Goal: Task Accomplishment & Management: Manage account settings

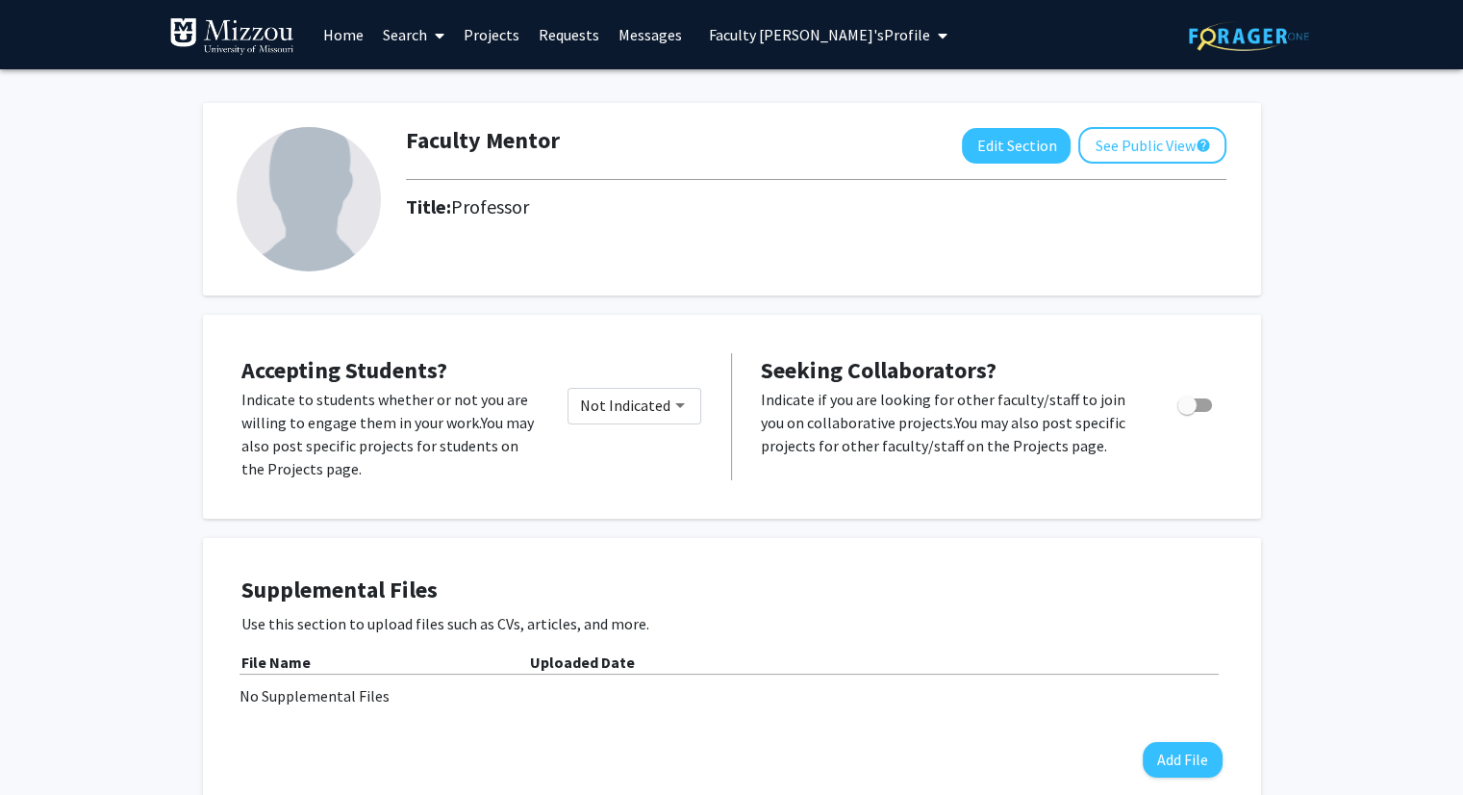
click at [815, 35] on span "Faculty [PERSON_NAME]'s Profile" at bounding box center [819, 34] width 221 height 19
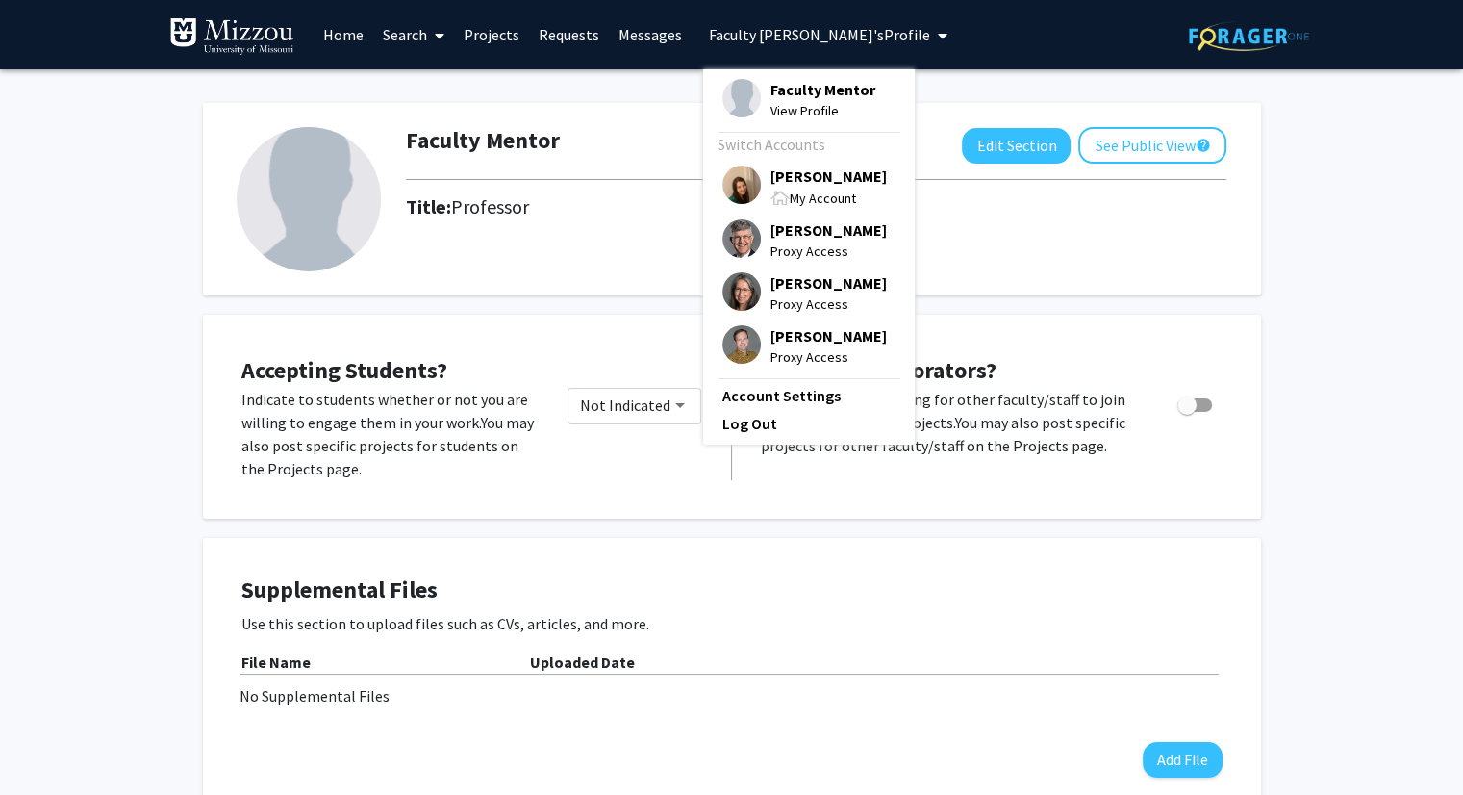
click at [799, 184] on span "[PERSON_NAME]" at bounding box center [829, 175] width 116 height 21
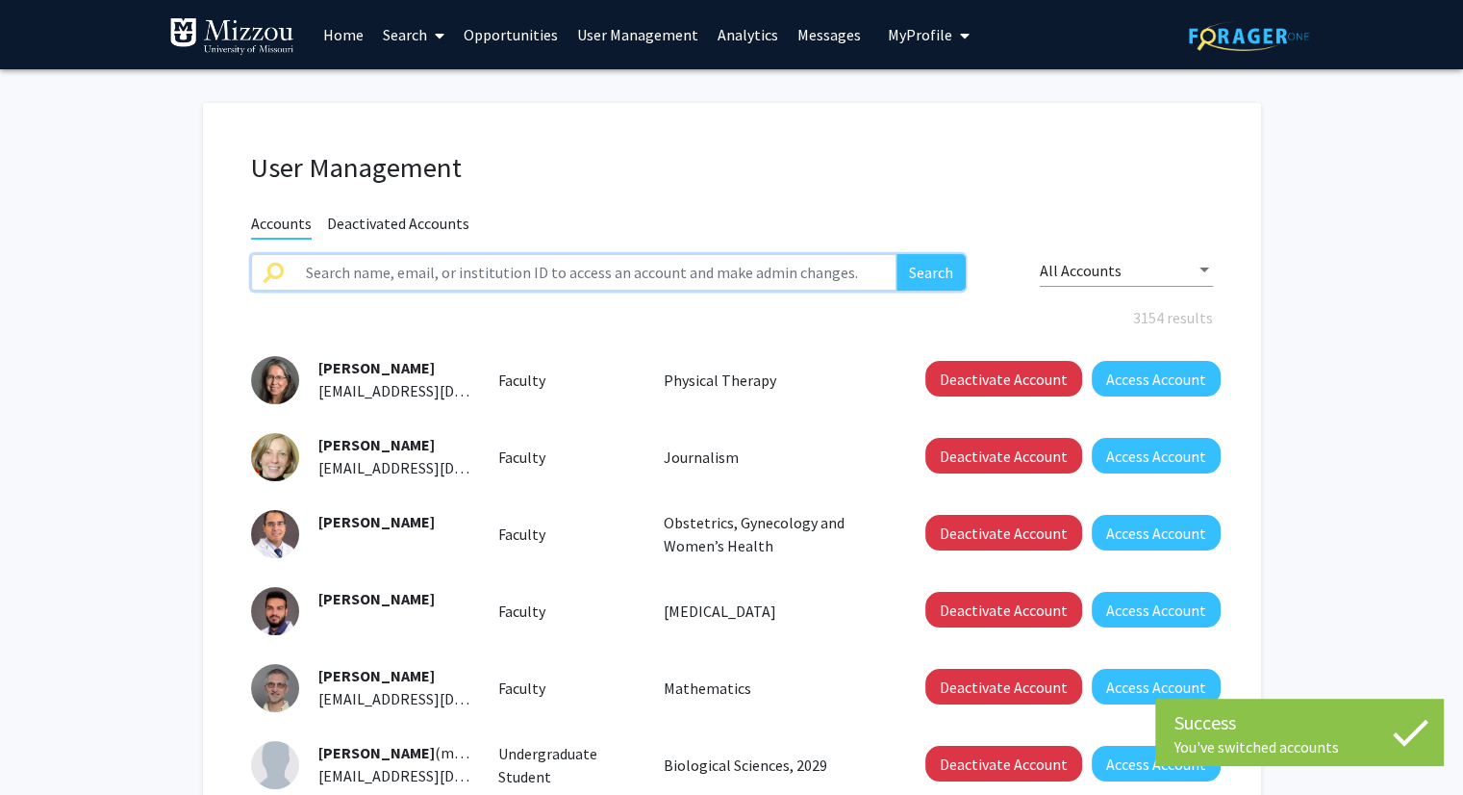
click at [562, 273] on input "text" at bounding box center [595, 272] width 603 height 37
type input "[PERSON_NAME]"
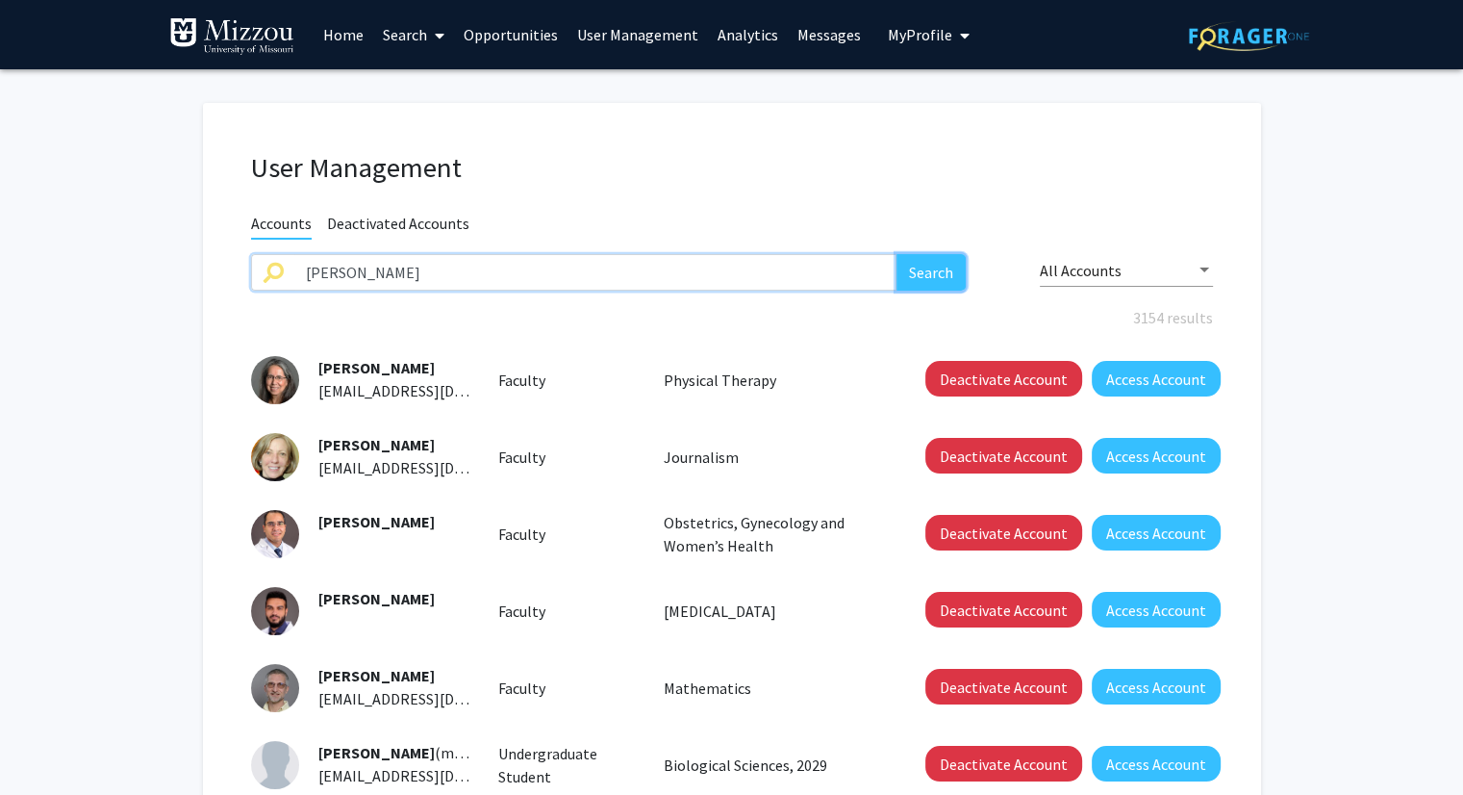
click at [939, 270] on button "Search" at bounding box center [931, 272] width 69 height 37
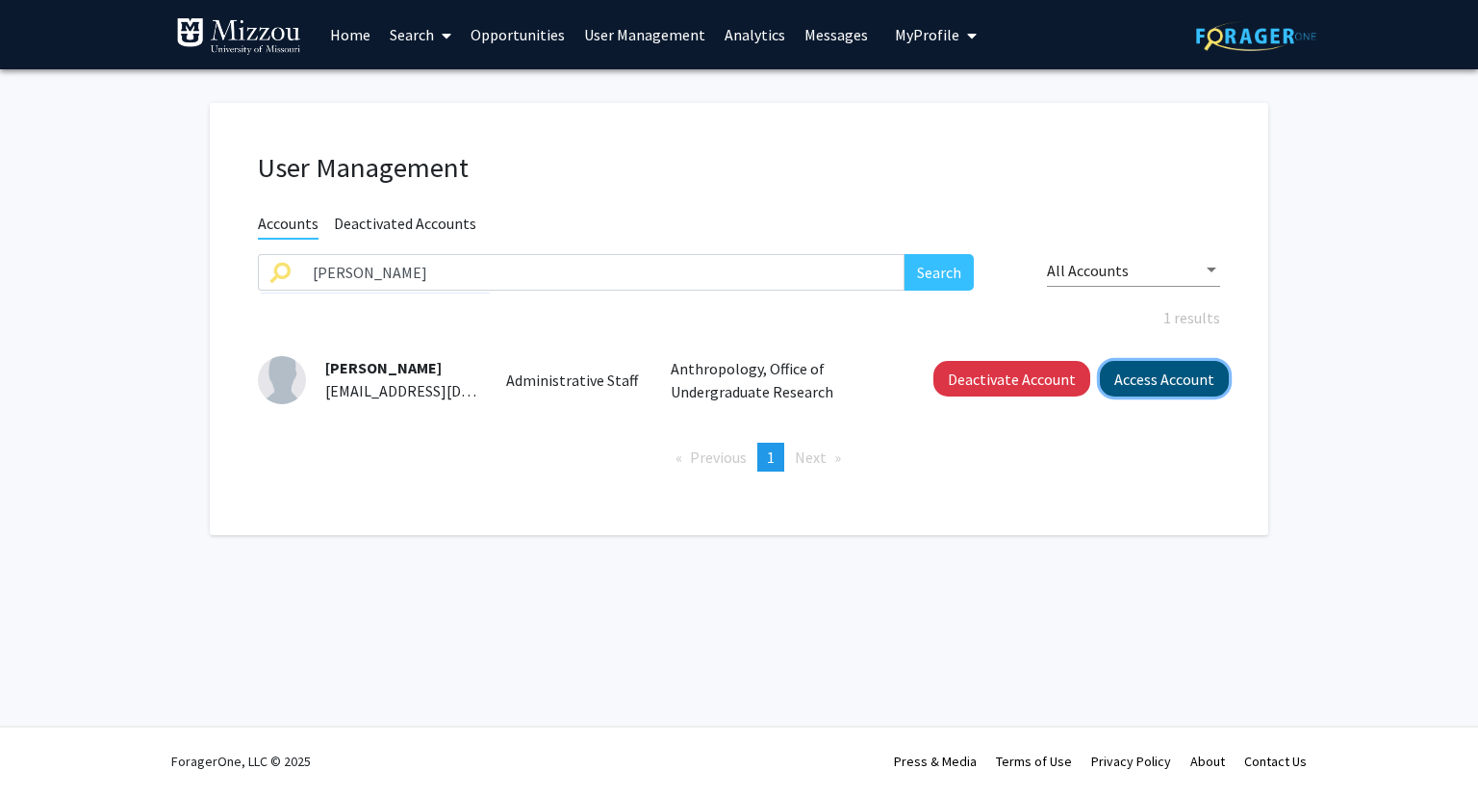
click at [1185, 373] on button "Access Account" at bounding box center [1164, 379] width 129 height 36
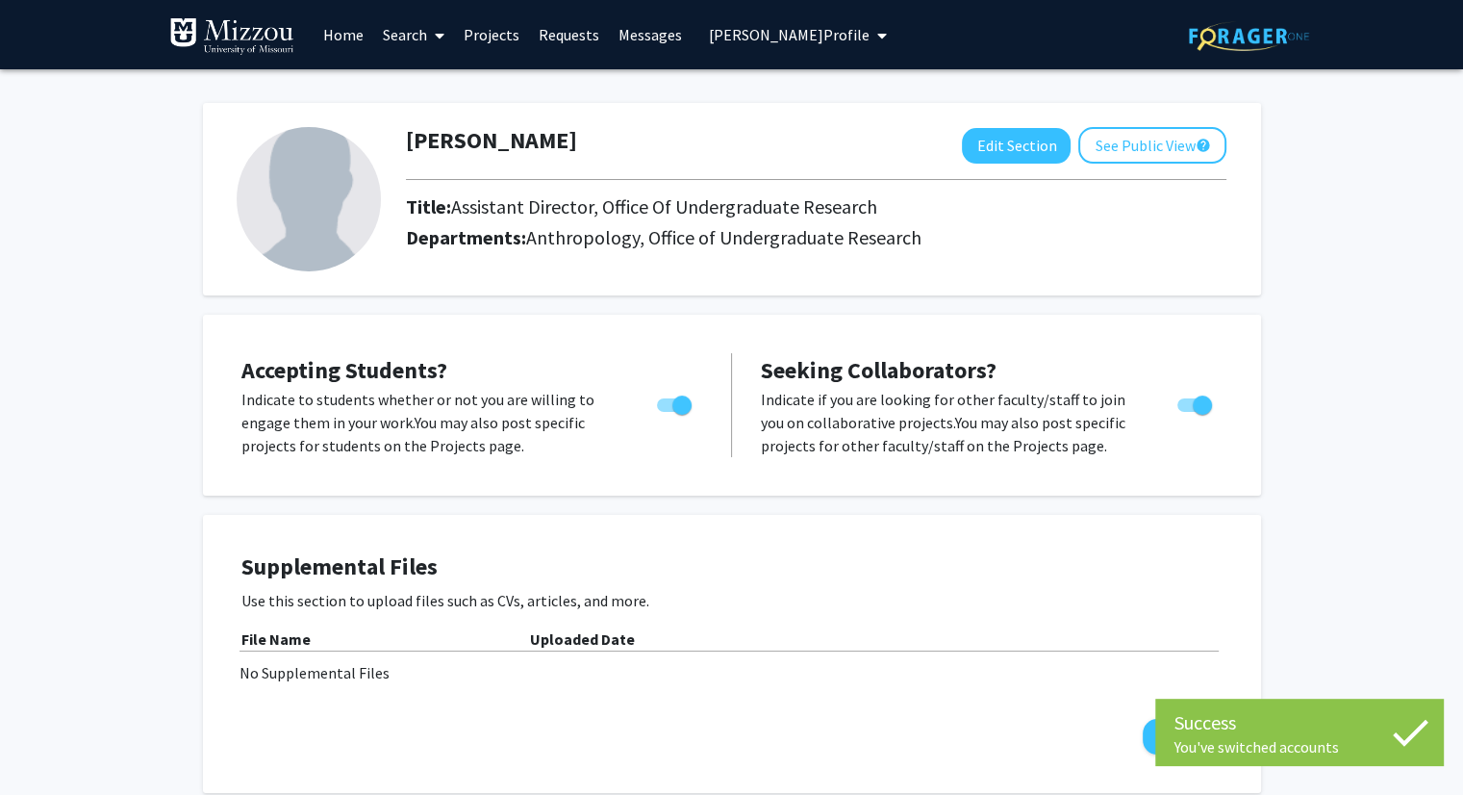
click at [498, 37] on link "Projects" at bounding box center [491, 34] width 75 height 67
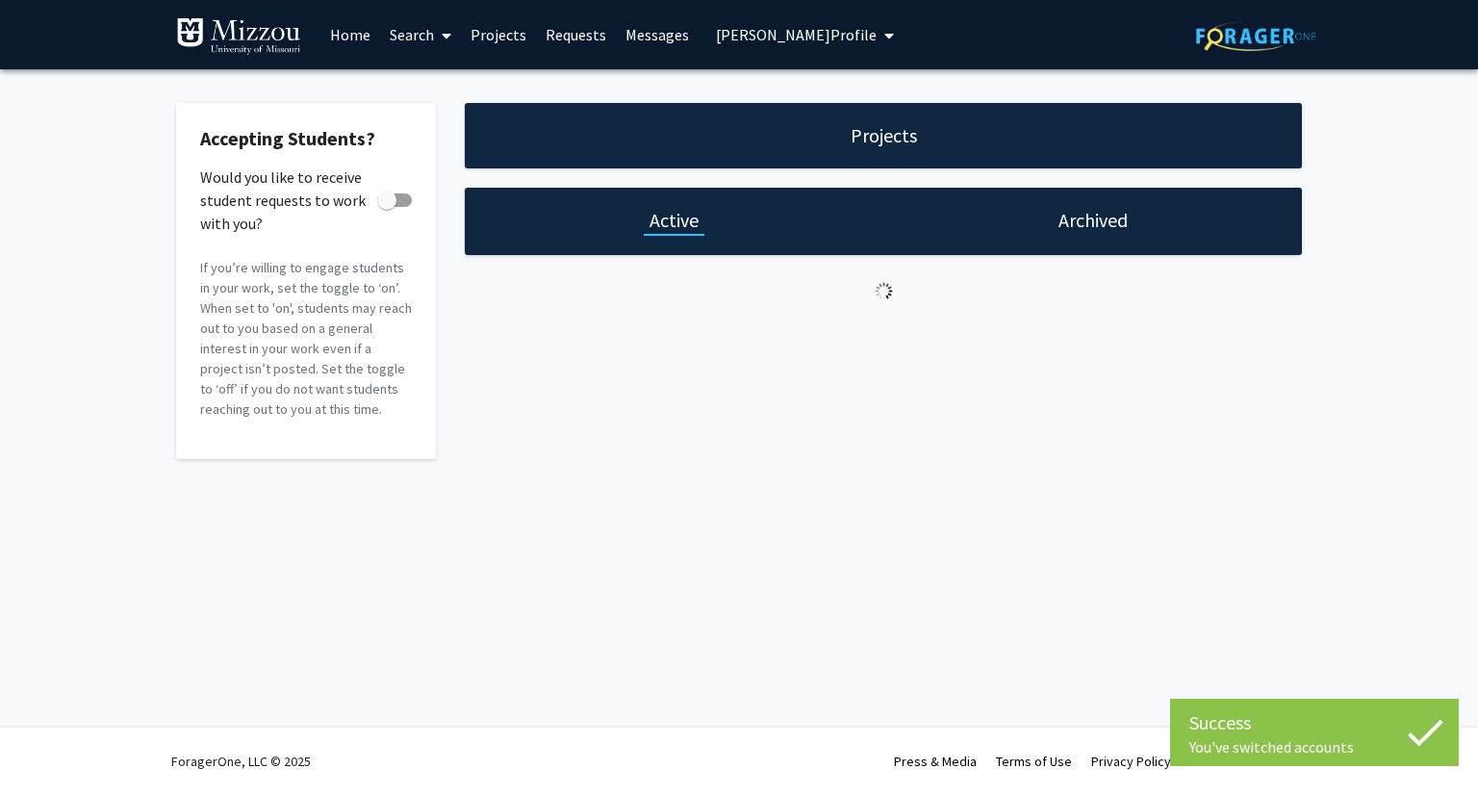
checkbox input "true"
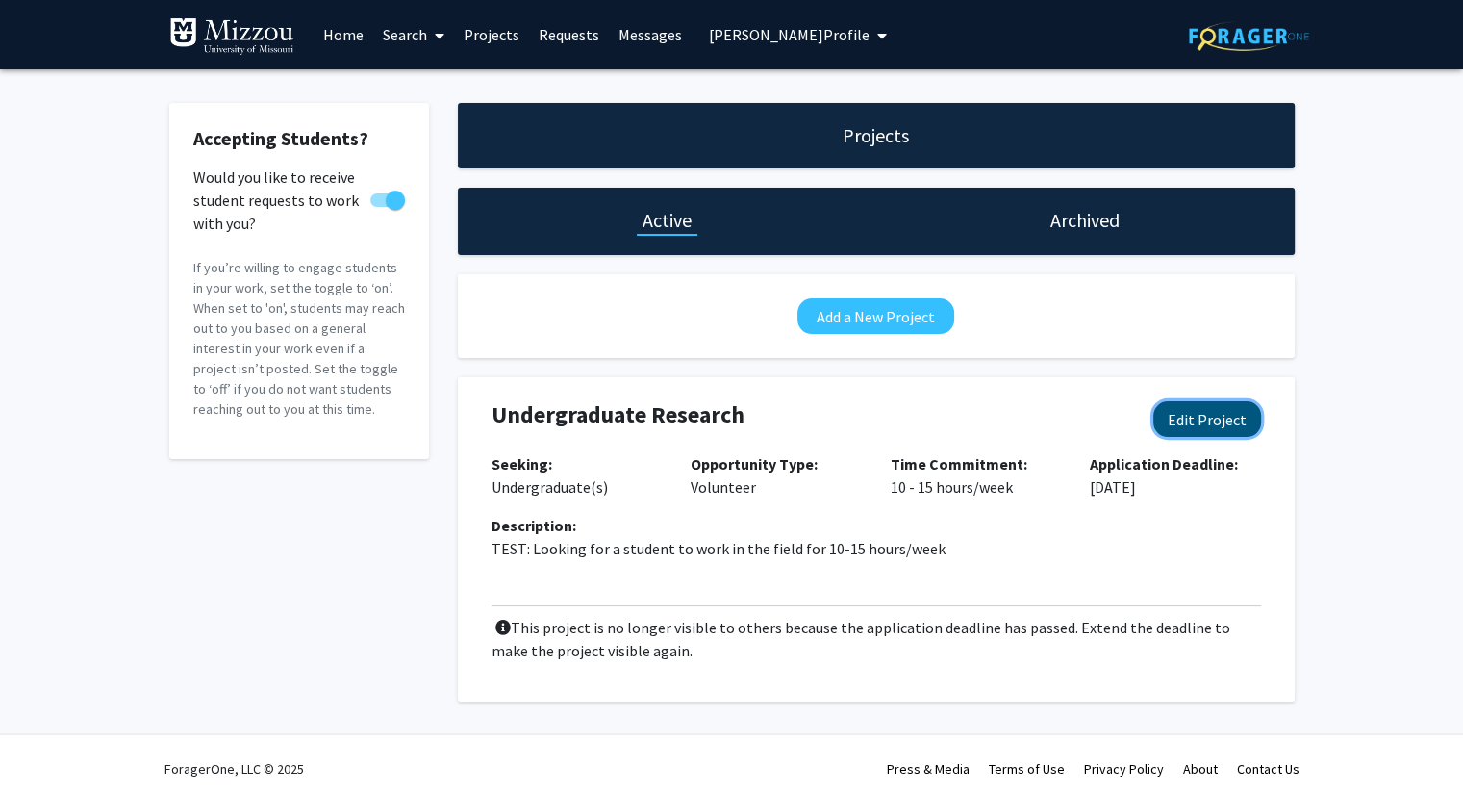
click at [1180, 417] on button "Edit Project" at bounding box center [1207, 419] width 108 height 36
select select "10 - 15"
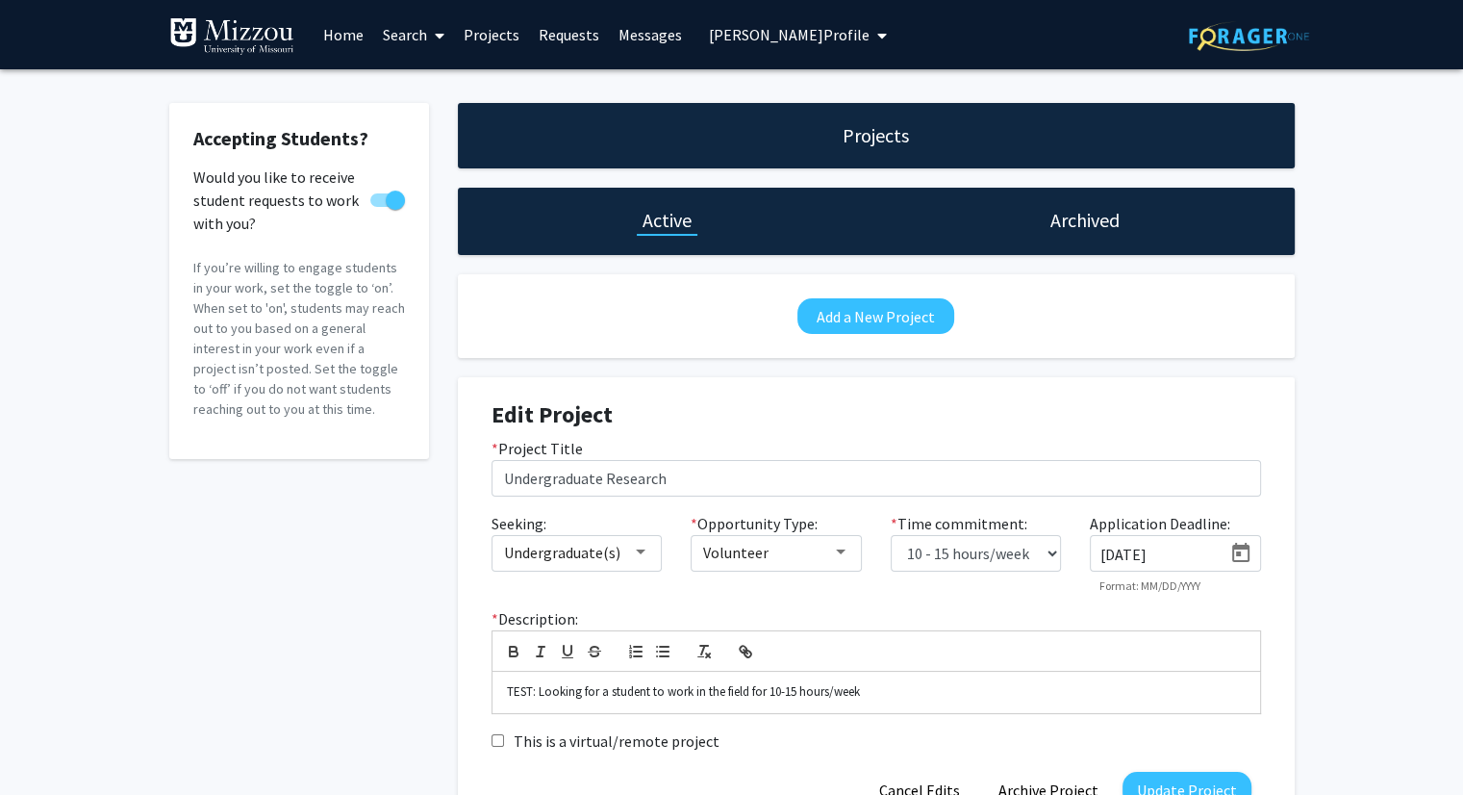
scroll to position [138, 0]
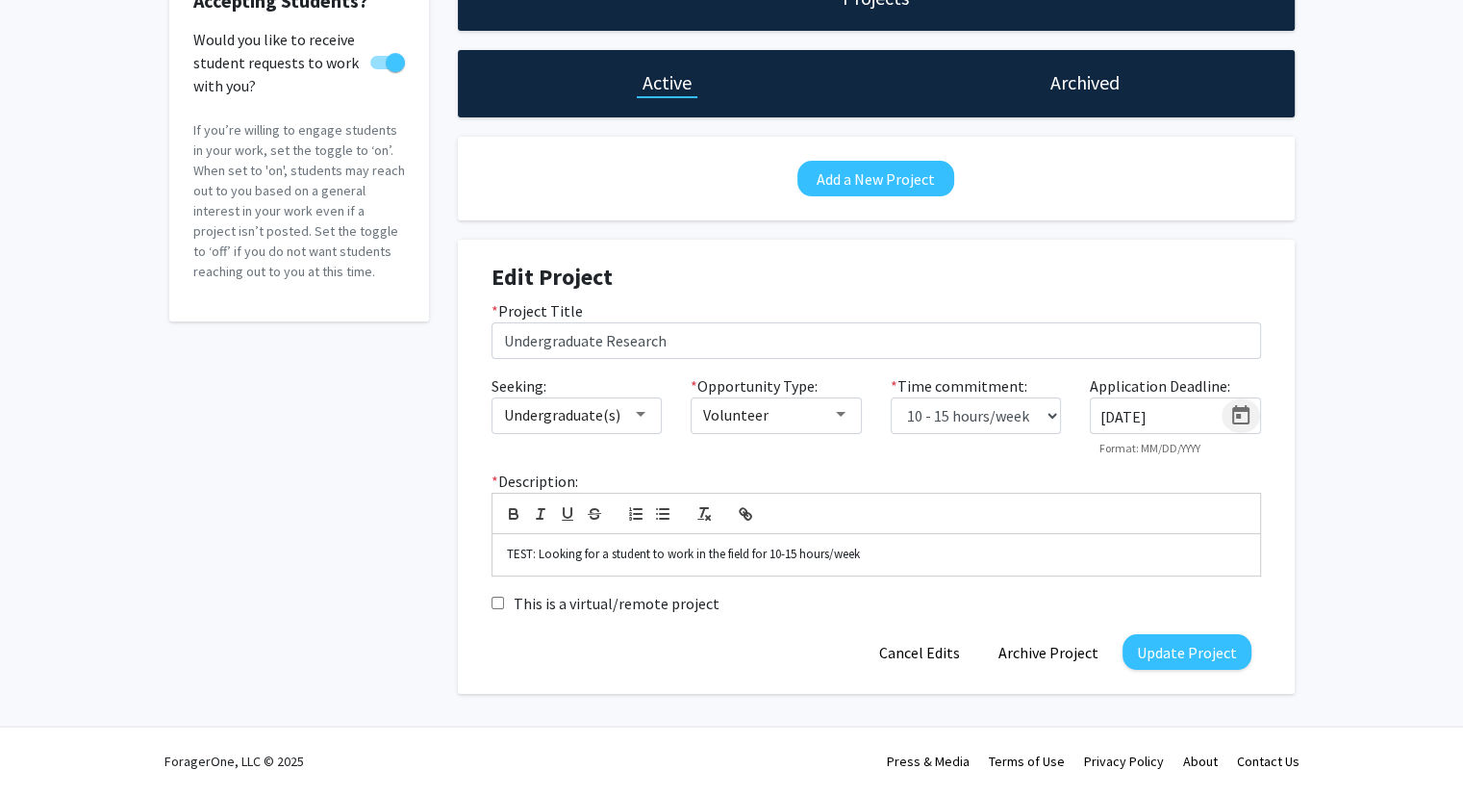
click at [1239, 411] on icon "Open calendar" at bounding box center [1240, 415] width 23 height 23
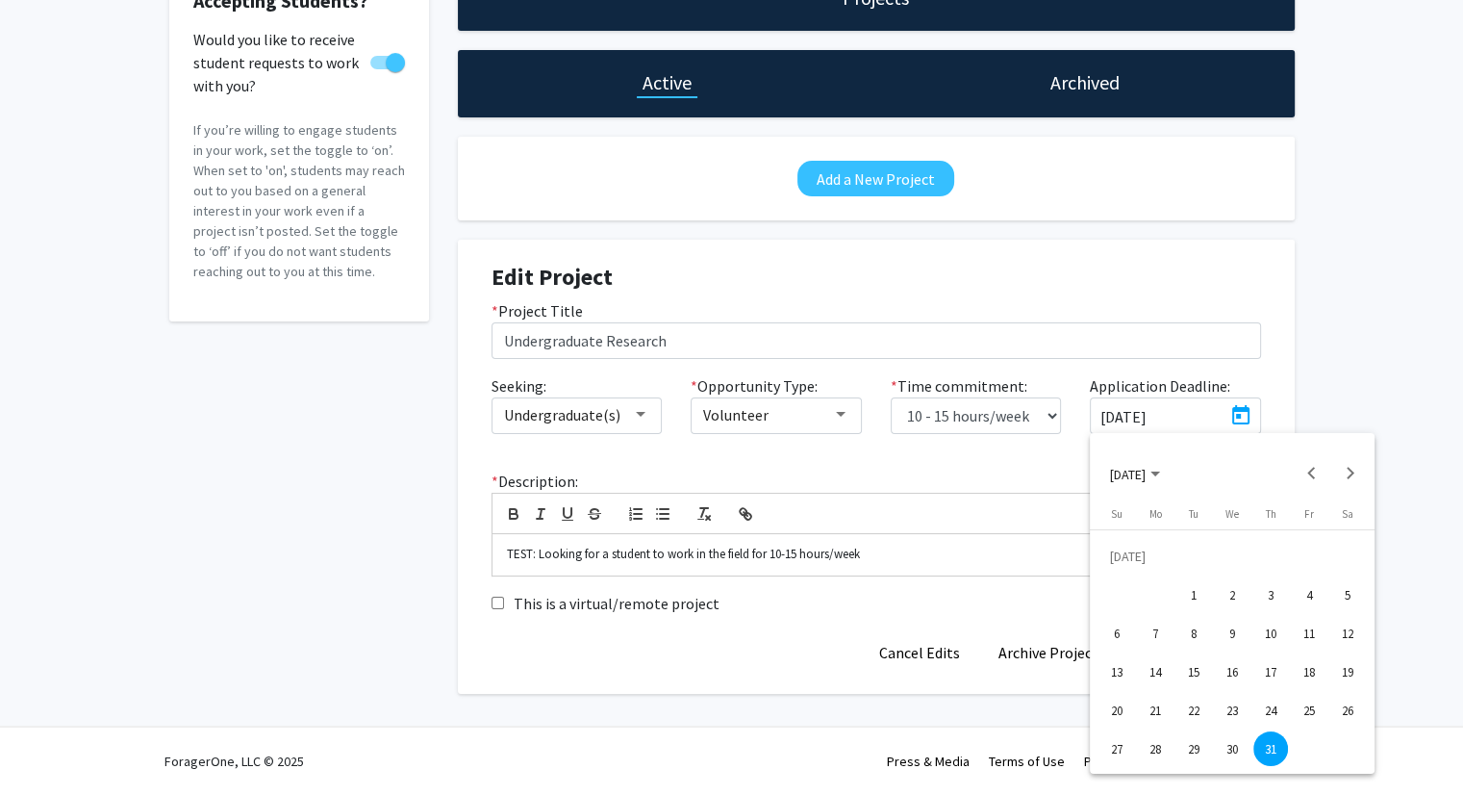
click at [1204, 411] on div at bounding box center [731, 397] width 1463 height 795
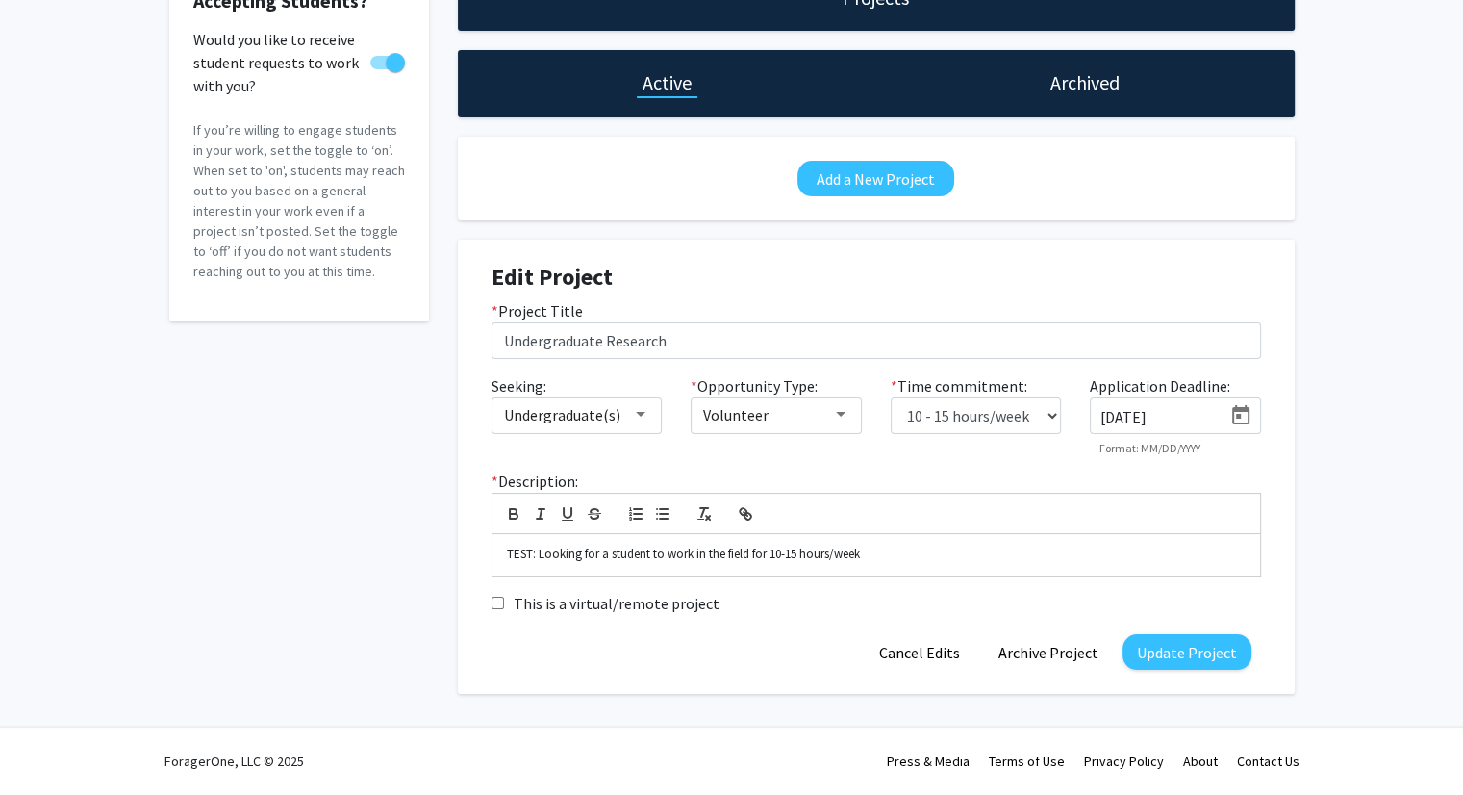
click at [1184, 413] on input "[DATE]" at bounding box center [1161, 416] width 121 height 17
type input "7"
click at [1335, 307] on div "Accepting Students? Would you like to receive student requests to work with you…" at bounding box center [731, 334] width 1463 height 805
click at [1060, 647] on button "Archive Project" at bounding box center [1048, 652] width 129 height 36
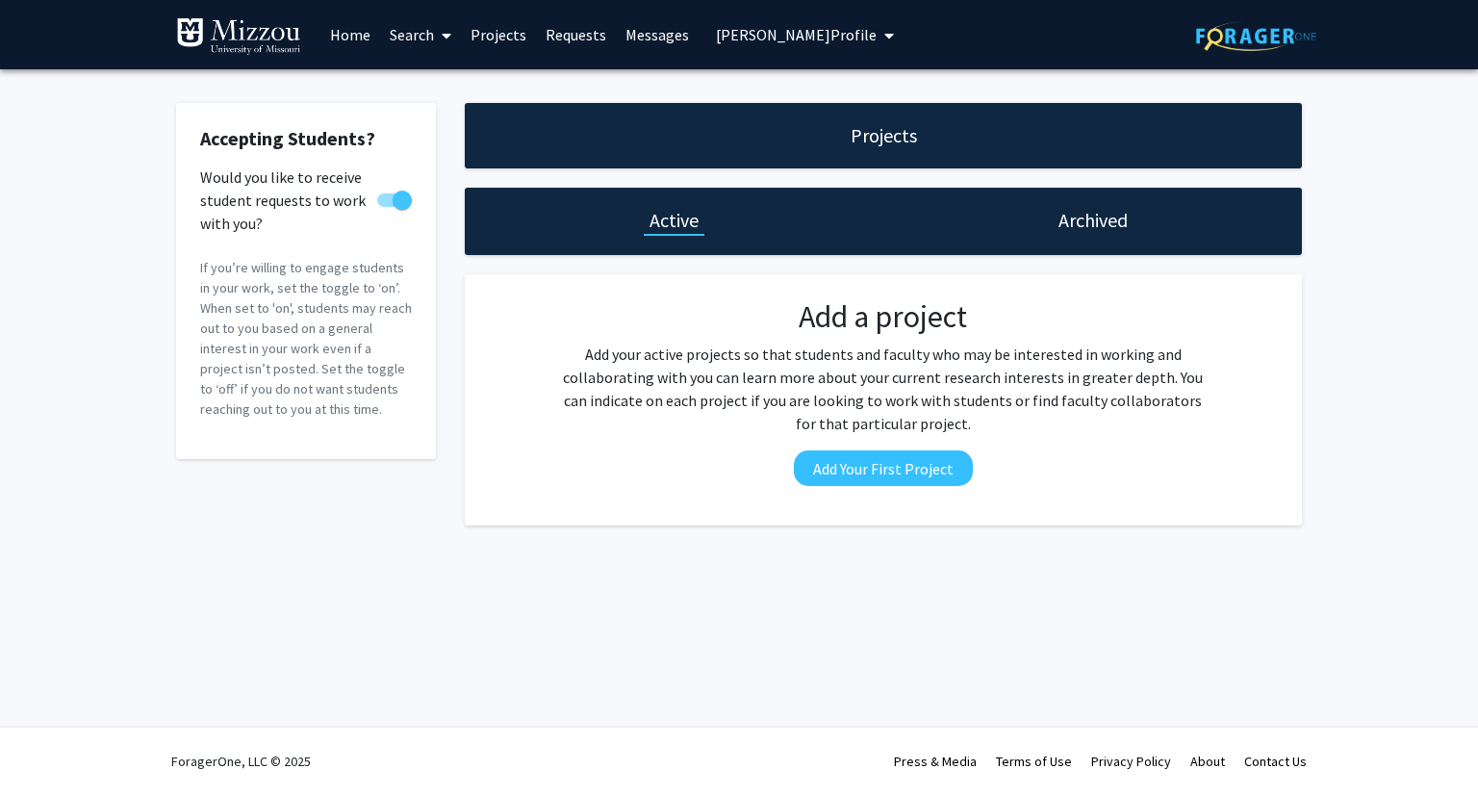
click at [1000, 604] on div "Skip navigation Home Search Projects Requests Messages [PERSON_NAME] Profile [P…" at bounding box center [739, 397] width 1478 height 795
click at [1109, 220] on h1 "Archived" at bounding box center [1092, 220] width 69 height 27
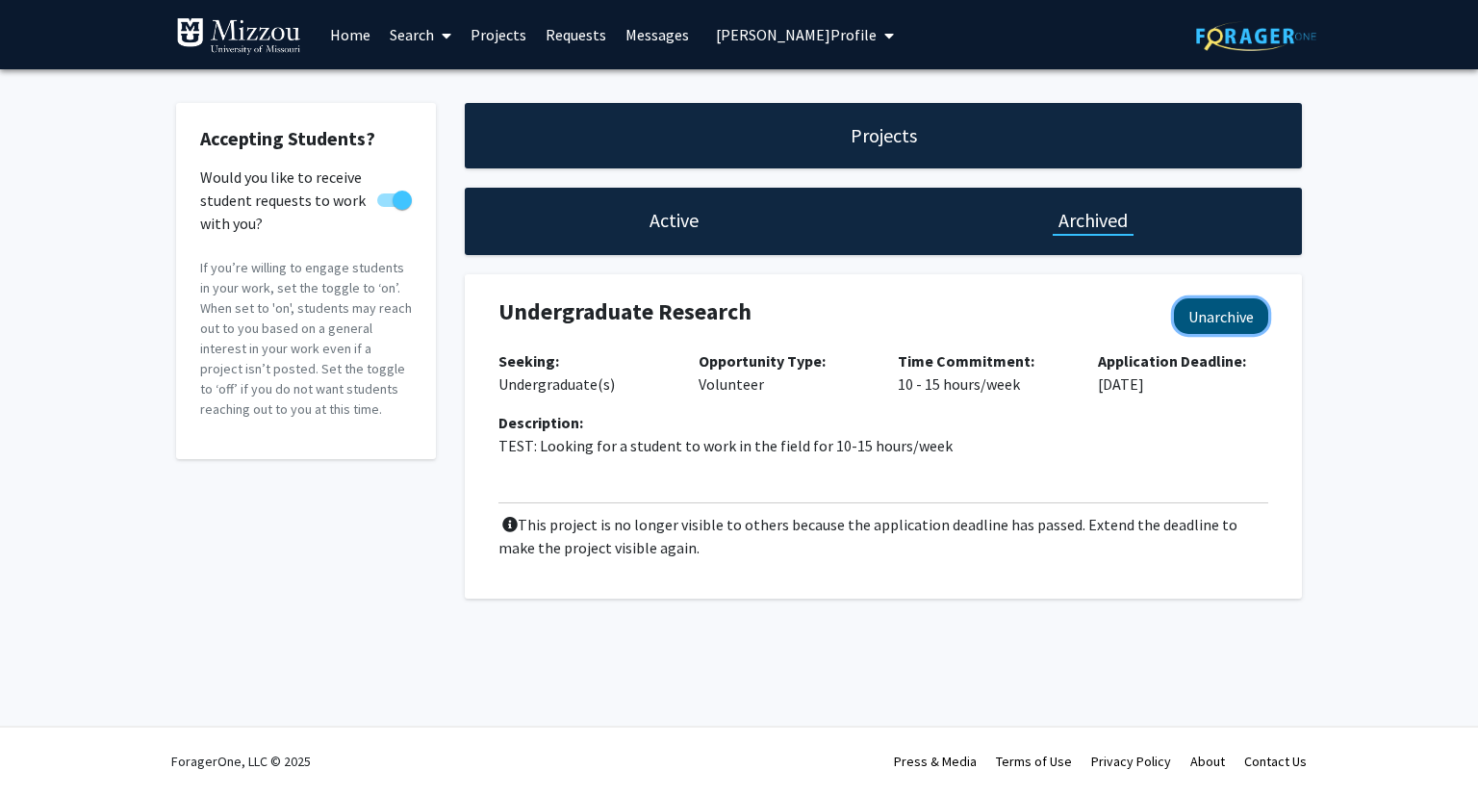
click at [1230, 320] on button "Unarchive" at bounding box center [1221, 316] width 94 height 36
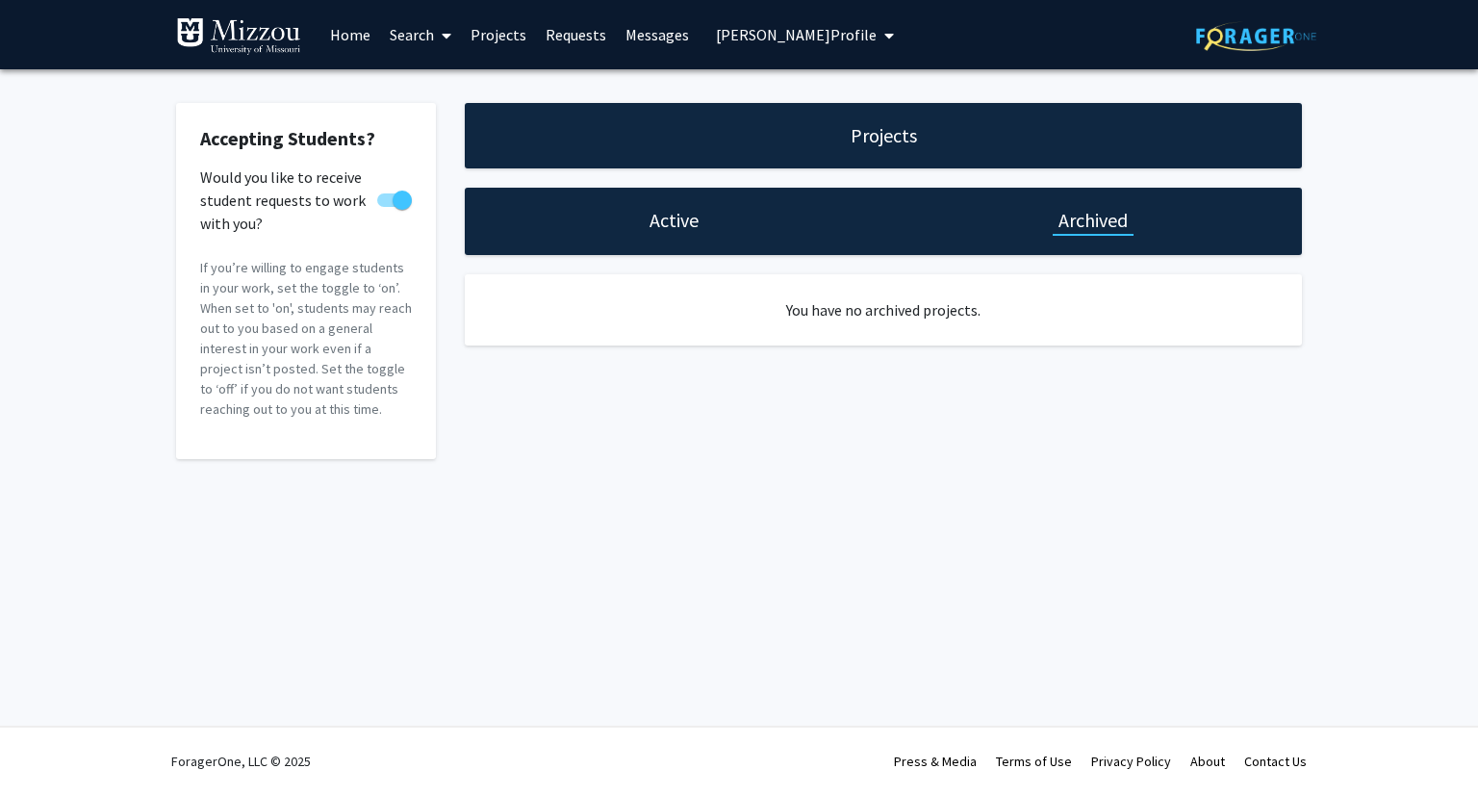
click at [672, 224] on h1 "Active" at bounding box center [673, 220] width 49 height 27
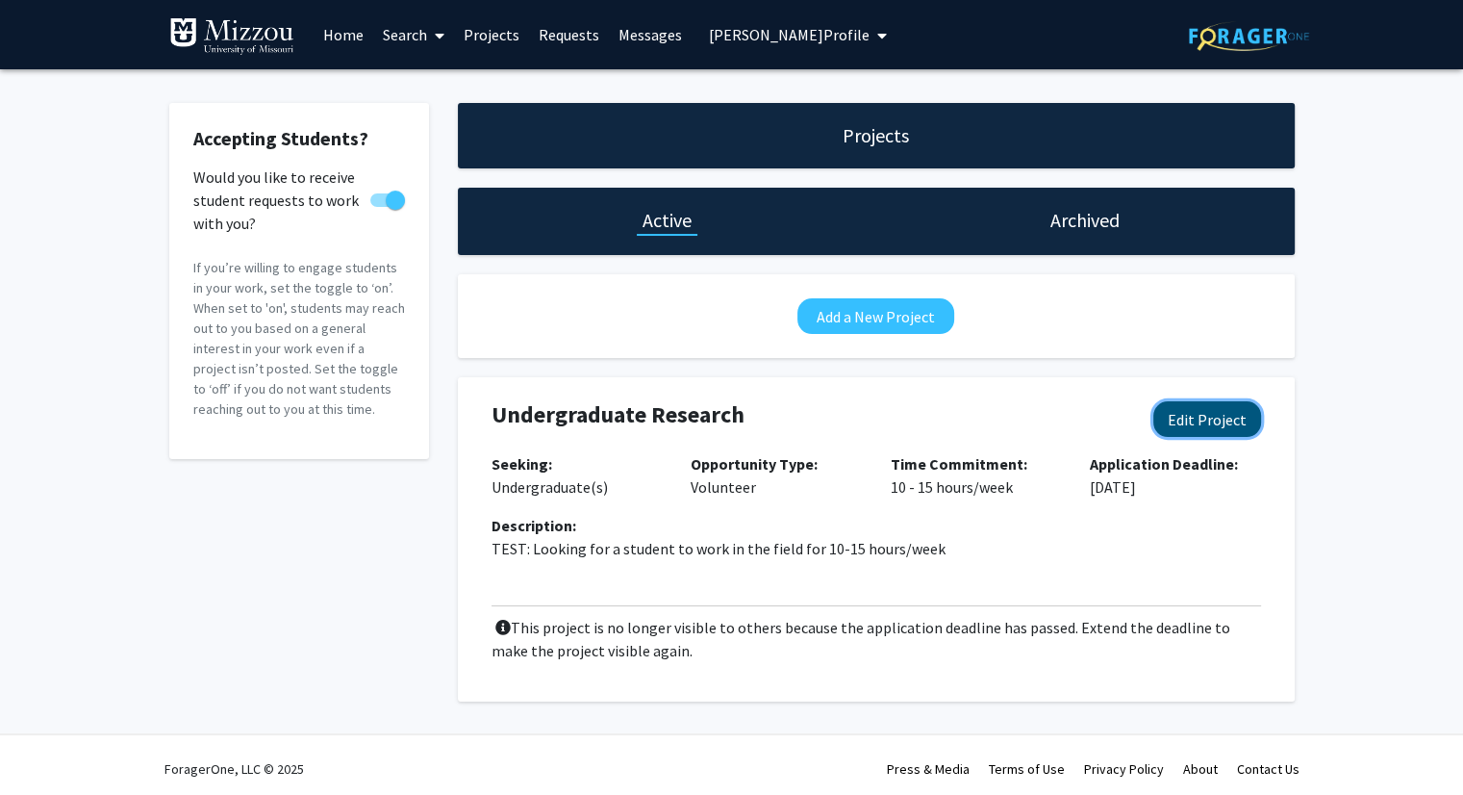
click at [1250, 420] on button "Edit Project" at bounding box center [1207, 419] width 108 height 36
select select "10 - 15"
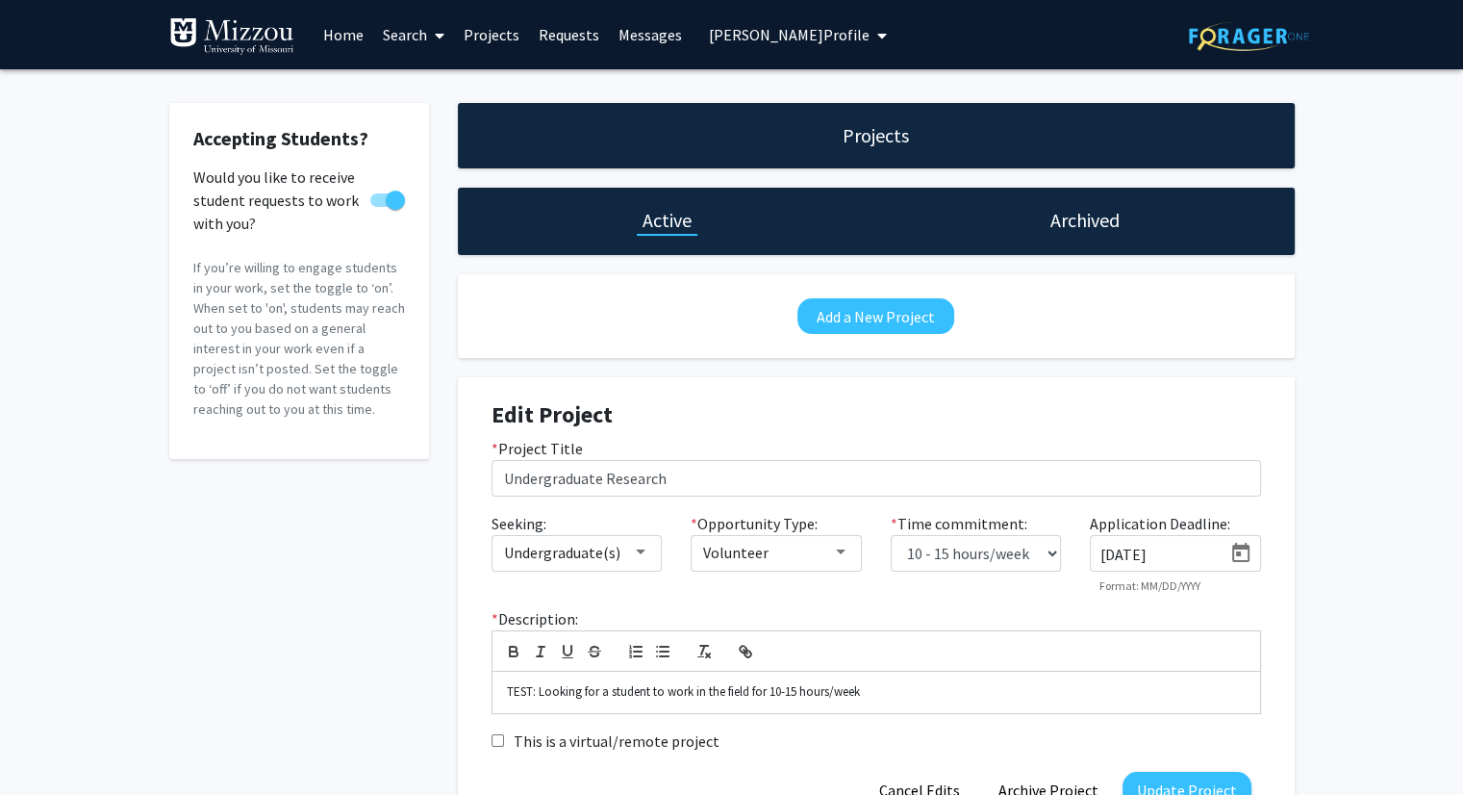
click at [1168, 544] on div "[DATE]" at bounding box center [1156, 548] width 131 height 30
type input "7"
click at [1176, 781] on button "Update Project" at bounding box center [1187, 790] width 129 height 36
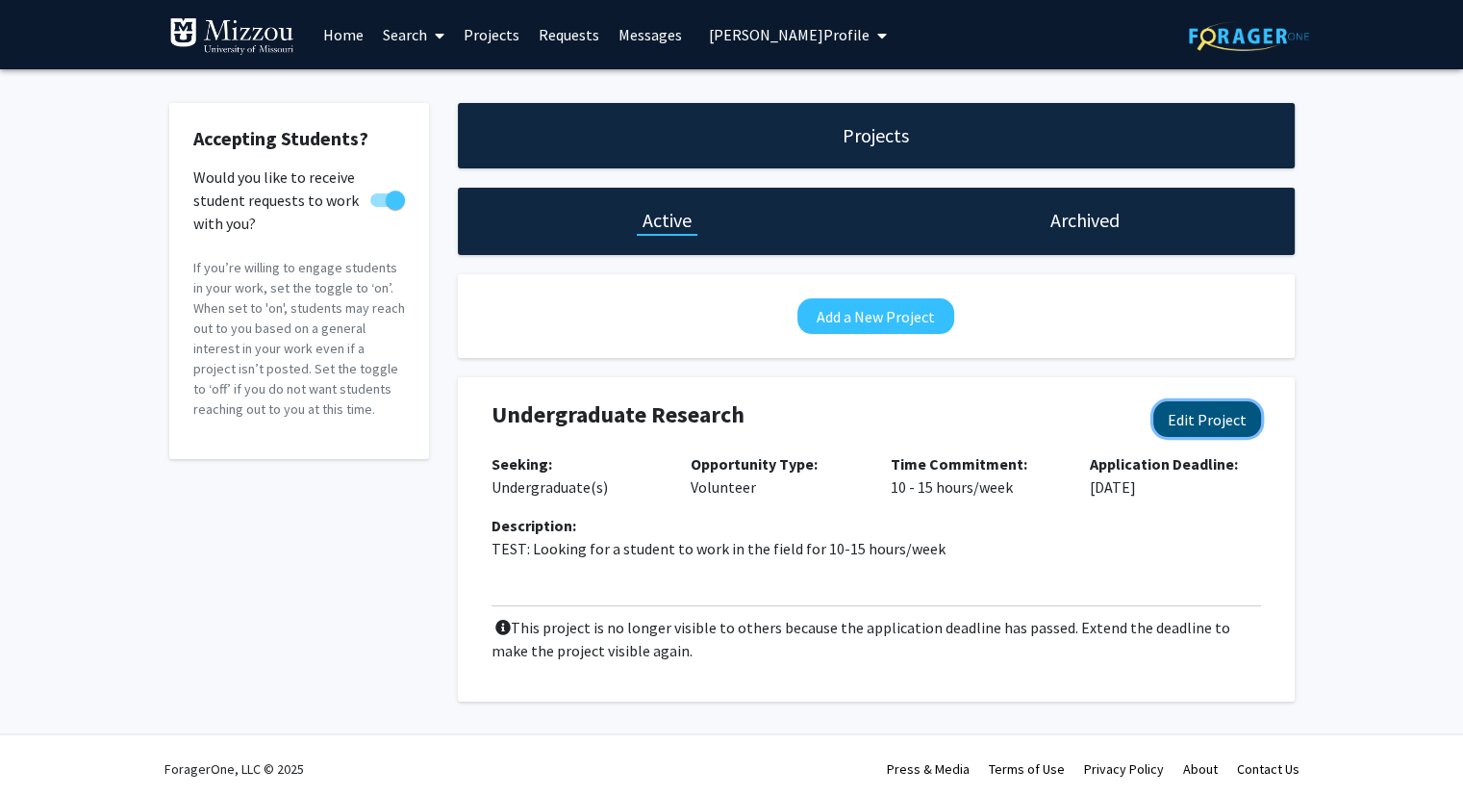
click at [1204, 418] on button "Edit Project" at bounding box center [1207, 419] width 108 height 36
select select "10 - 15"
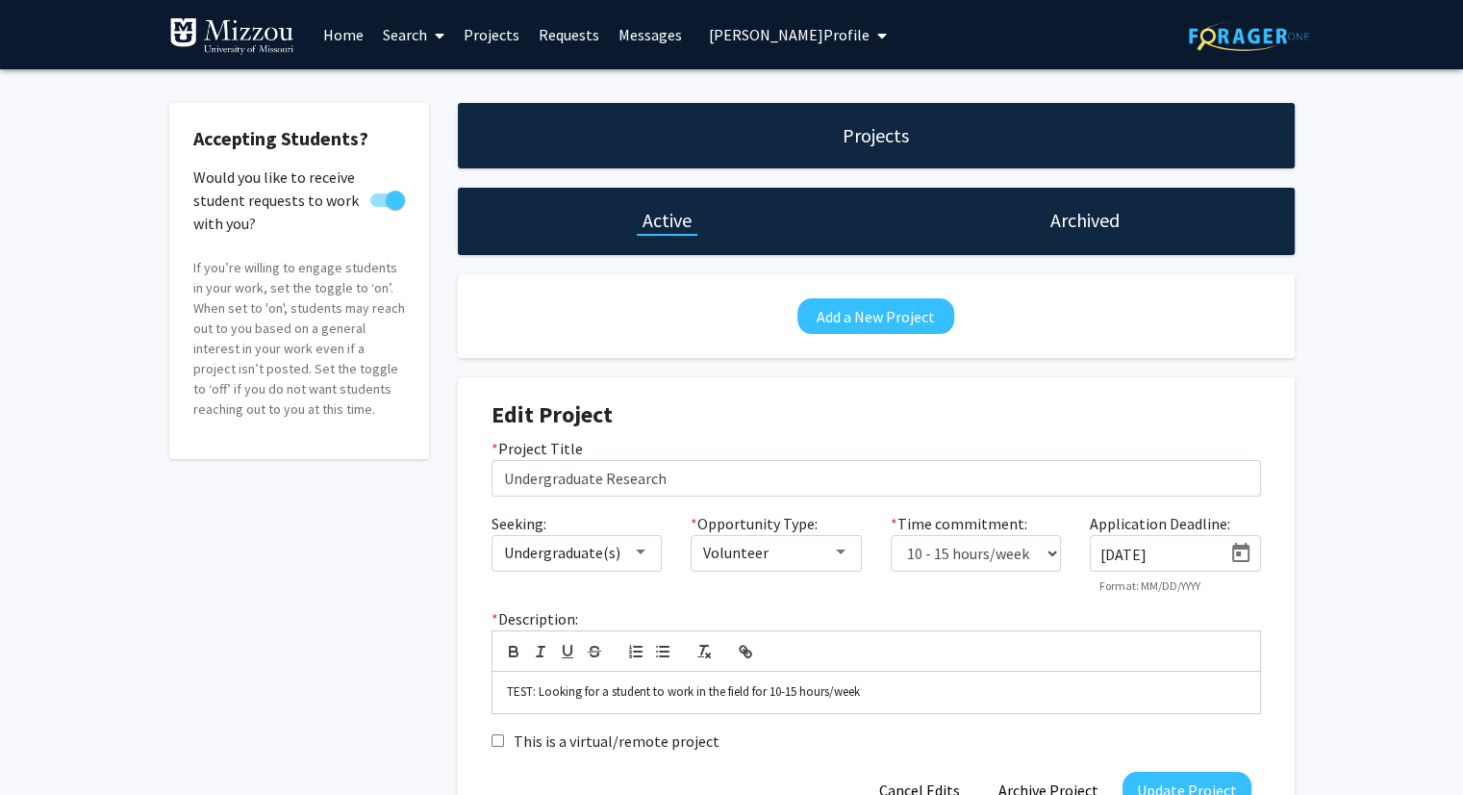
click at [1169, 544] on div "[DATE]" at bounding box center [1156, 548] width 131 height 30
type input "7"
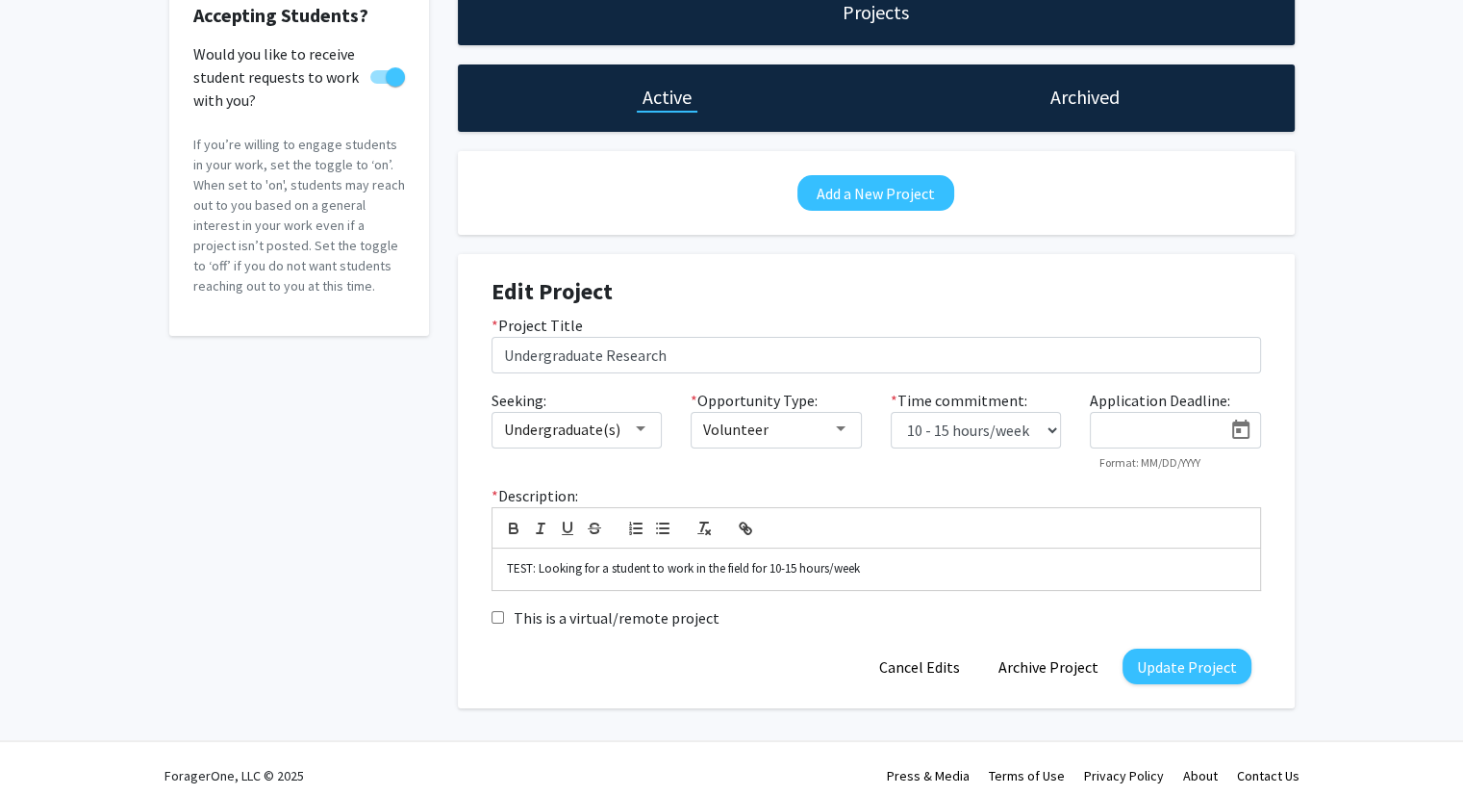
scroll to position [138, 0]
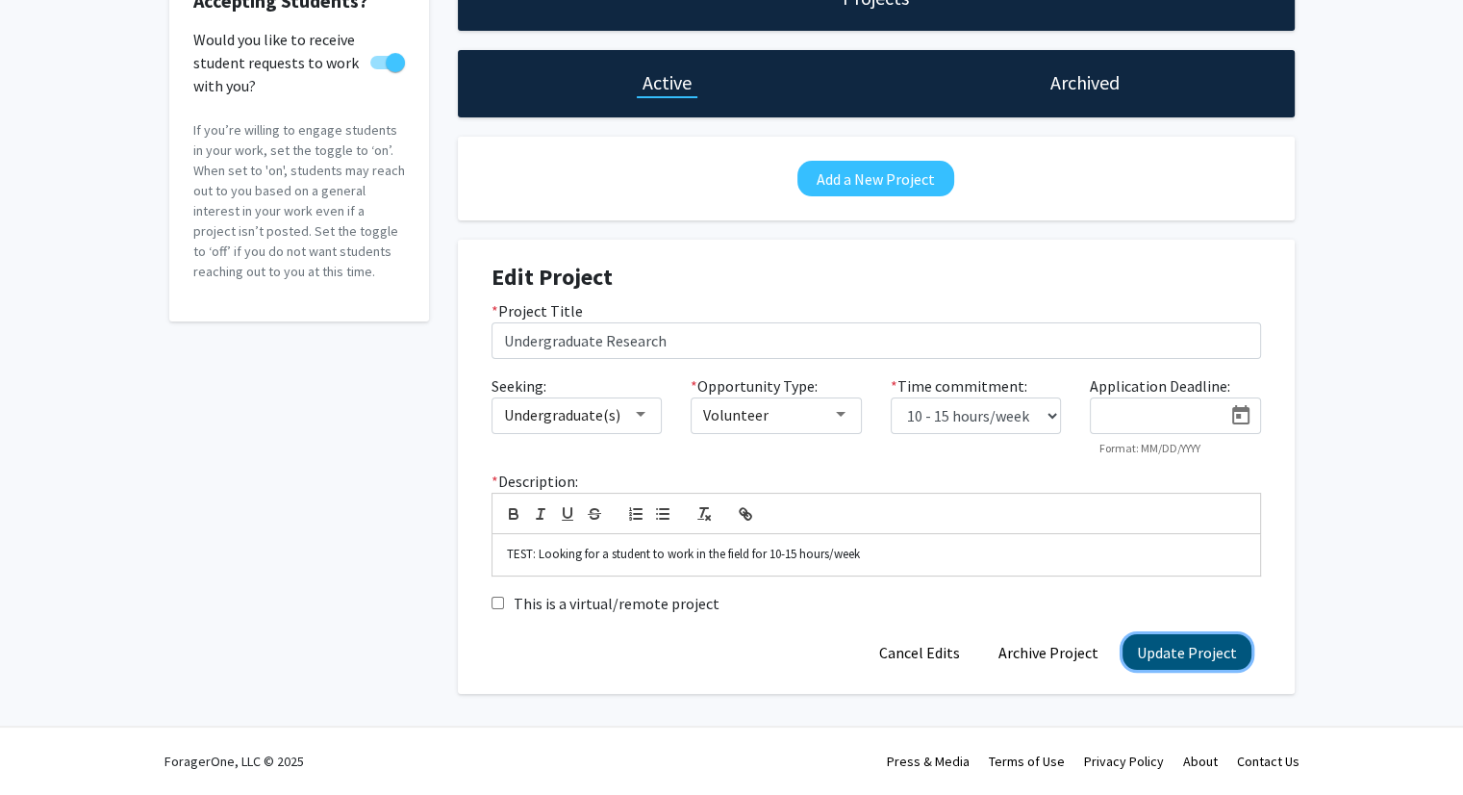
click at [1198, 650] on button "Update Project" at bounding box center [1187, 652] width 129 height 36
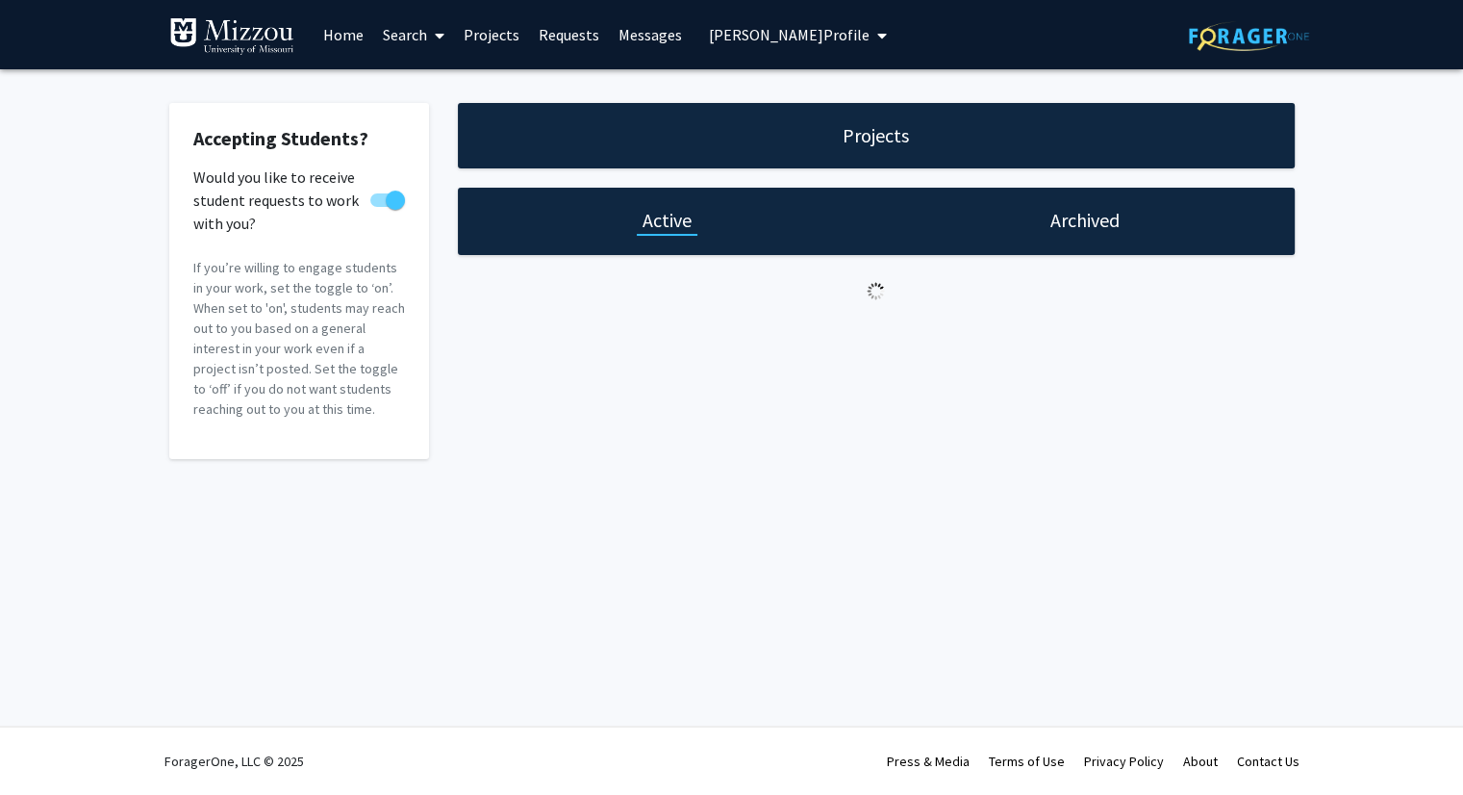
scroll to position [0, 0]
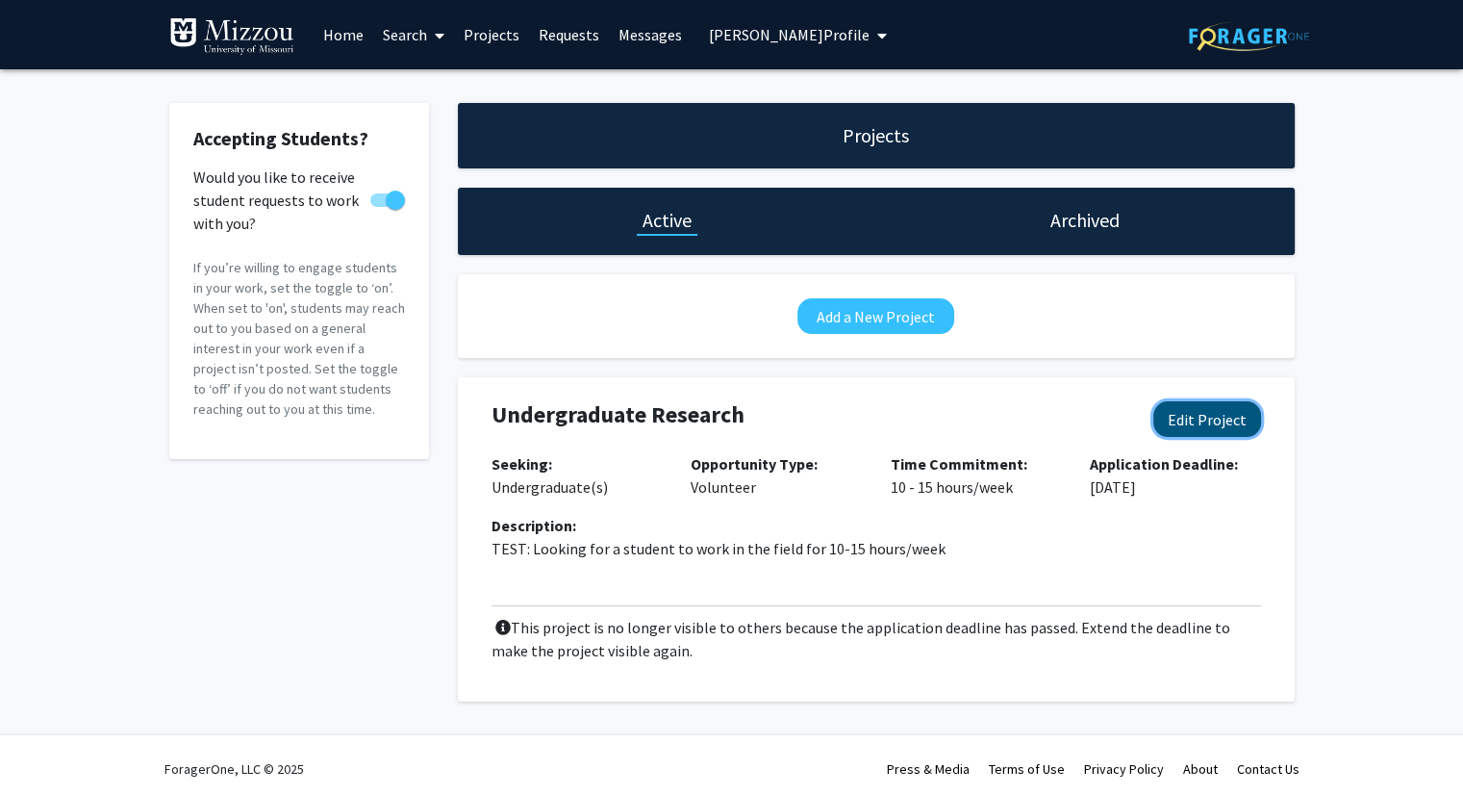
click at [1183, 420] on button "Edit Project" at bounding box center [1207, 419] width 108 height 36
select select "10 - 15"
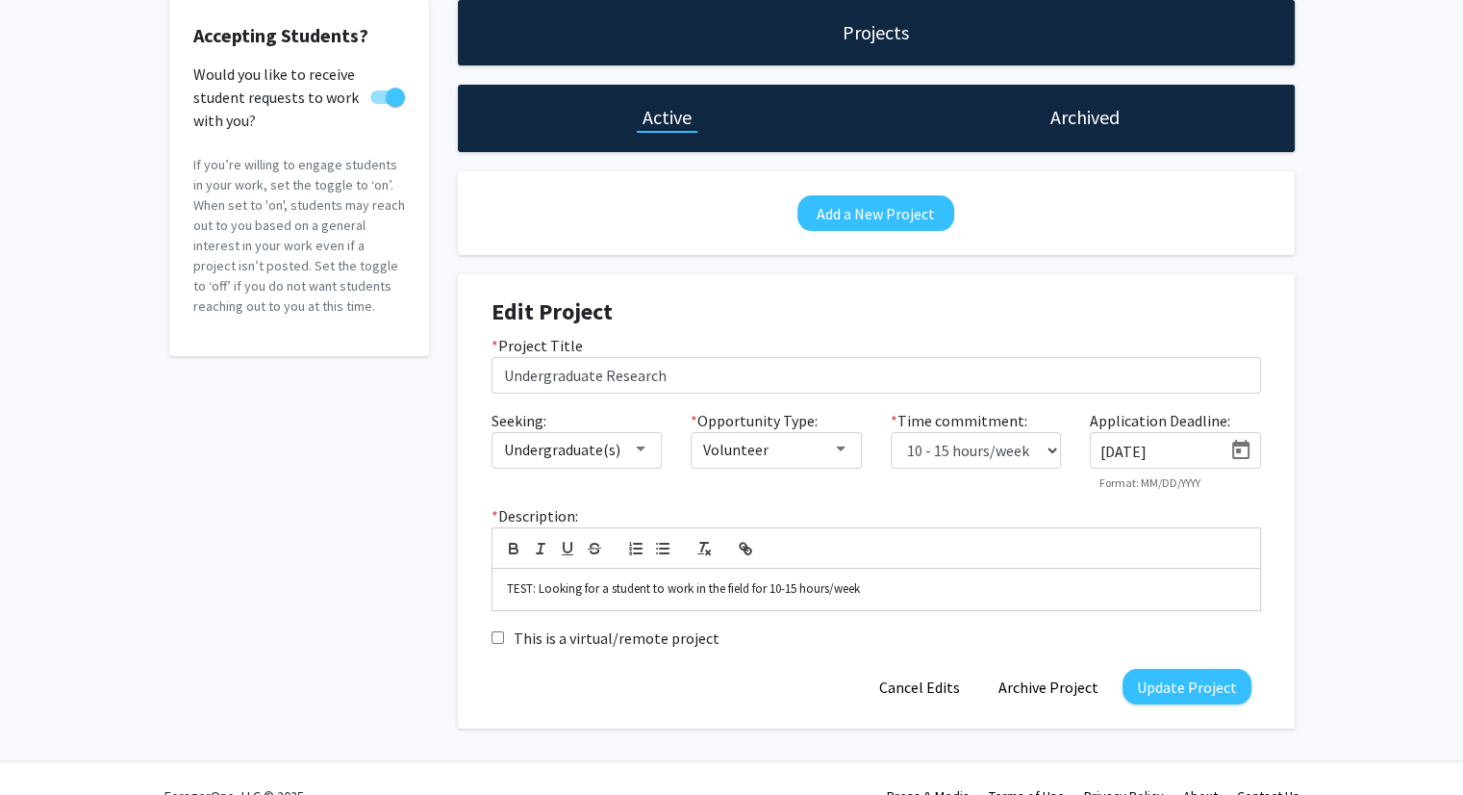
scroll to position [138, 0]
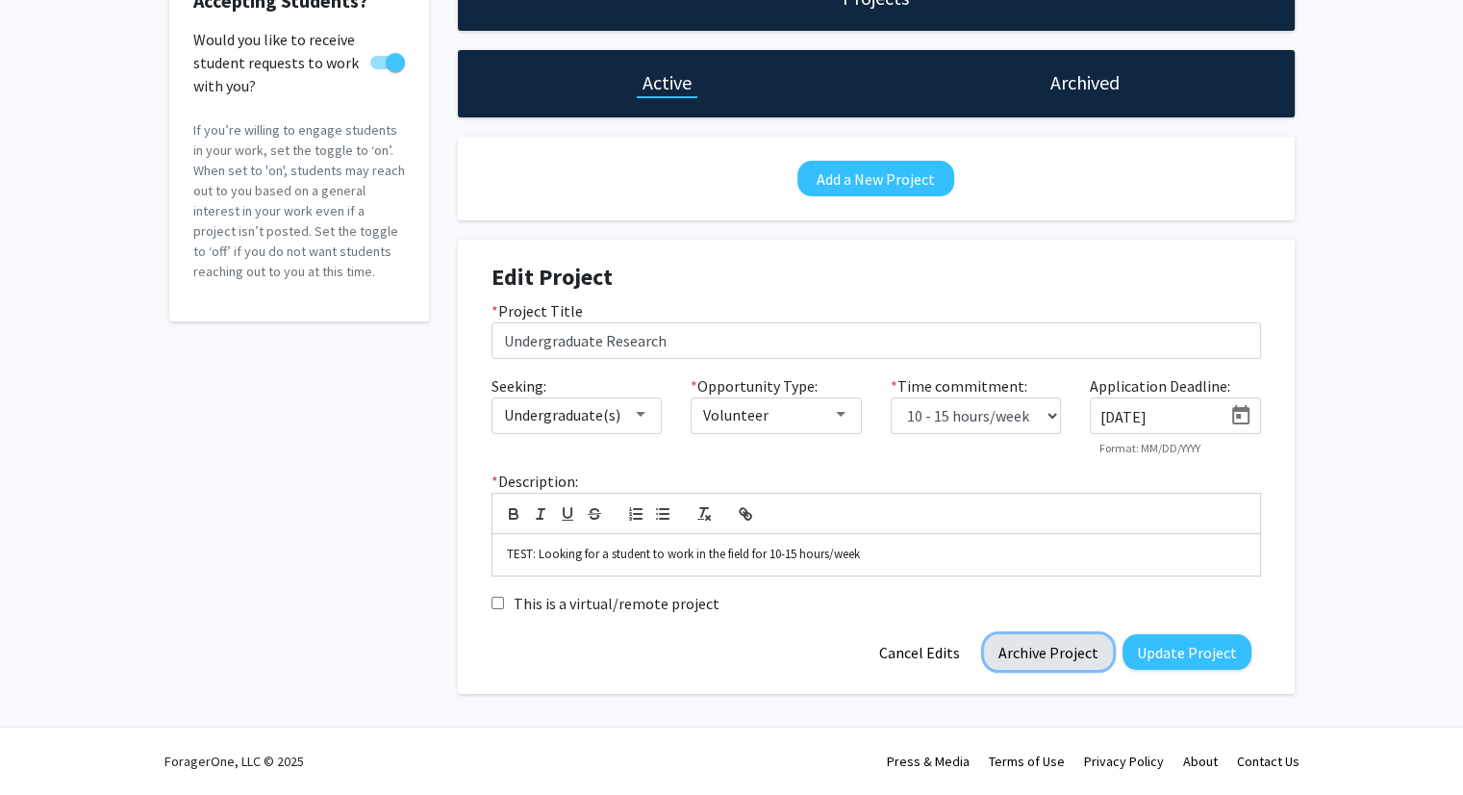
click at [1081, 651] on button "Archive Project" at bounding box center [1048, 652] width 129 height 36
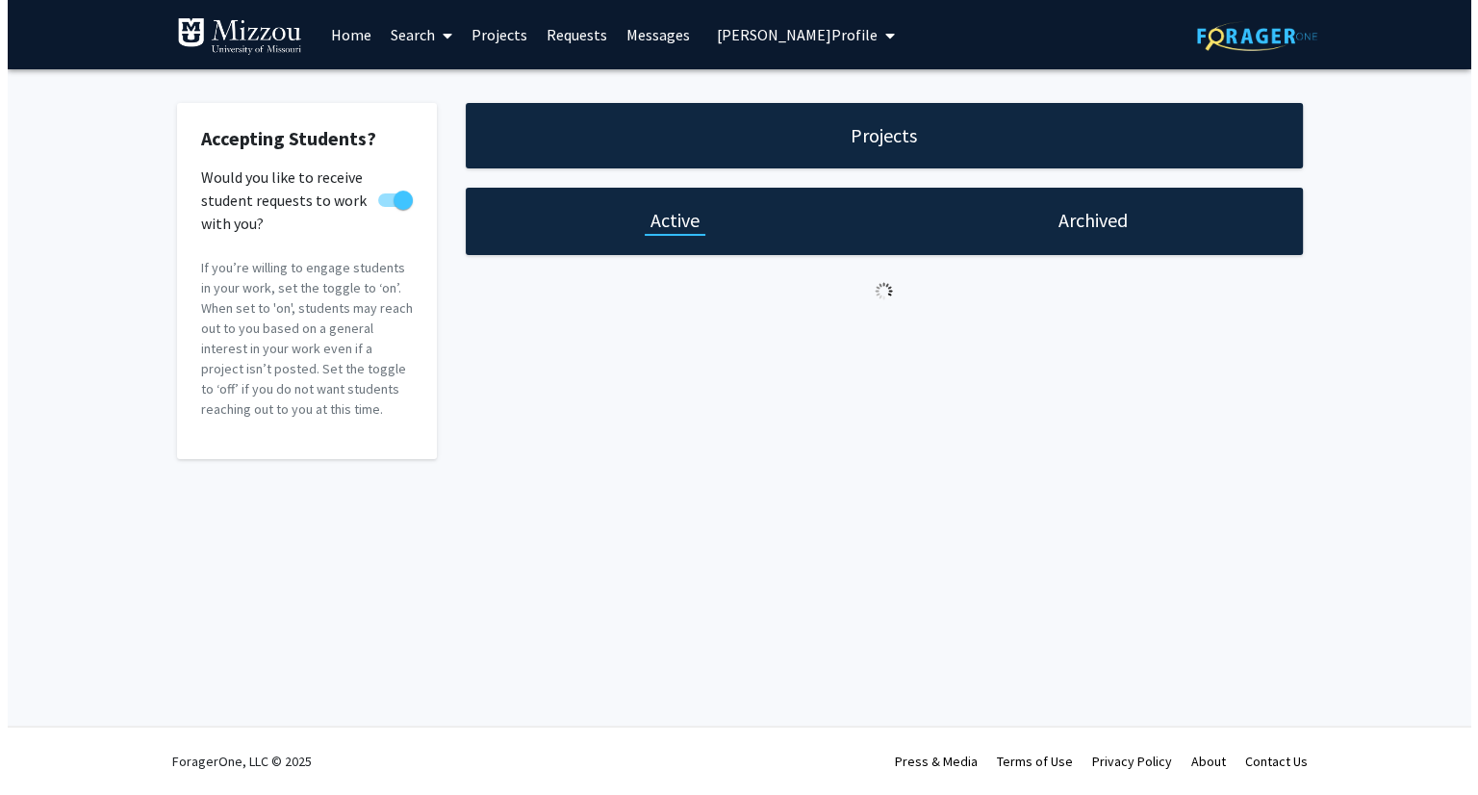
scroll to position [0, 0]
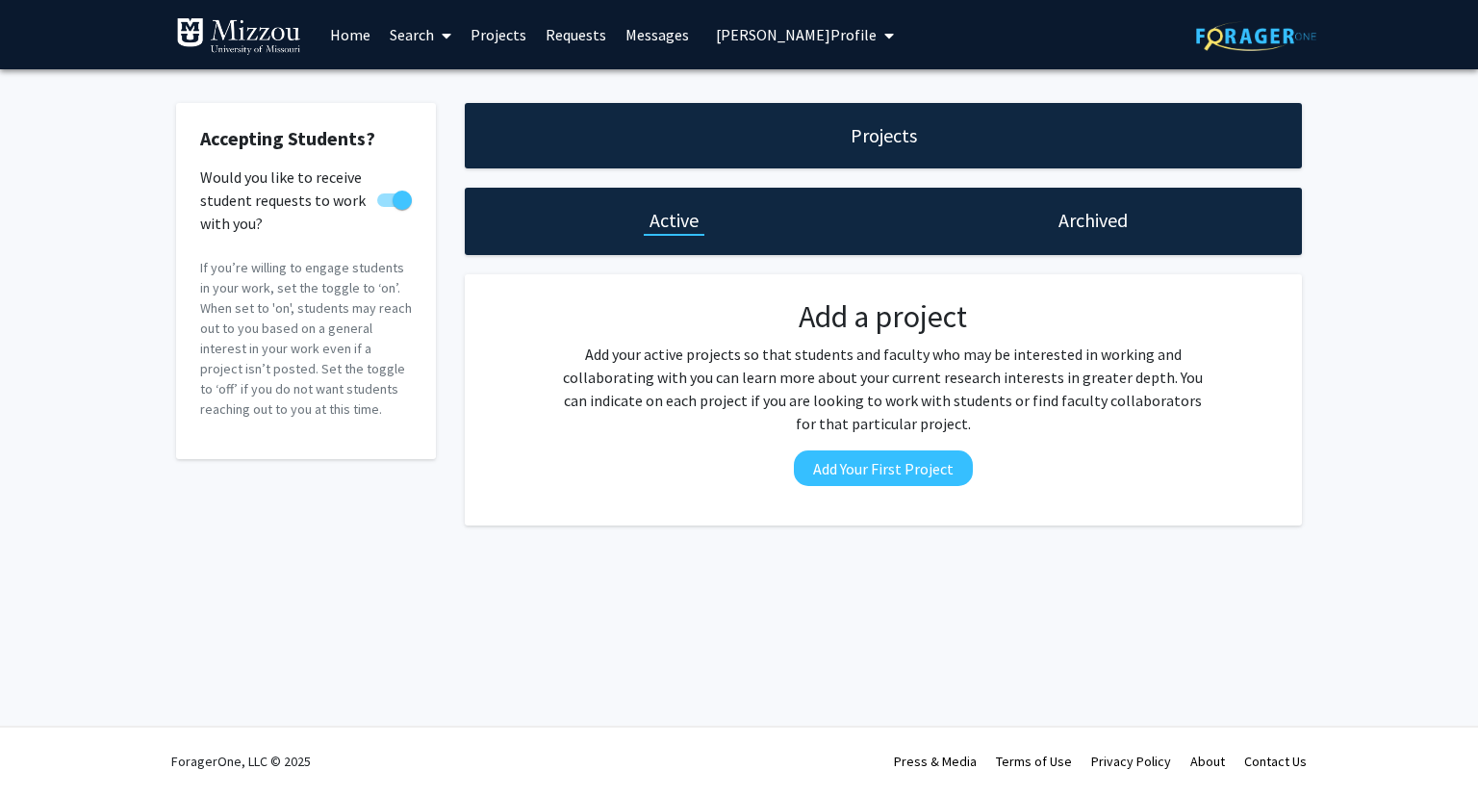
click at [1072, 224] on h1 "Archived" at bounding box center [1092, 220] width 69 height 27
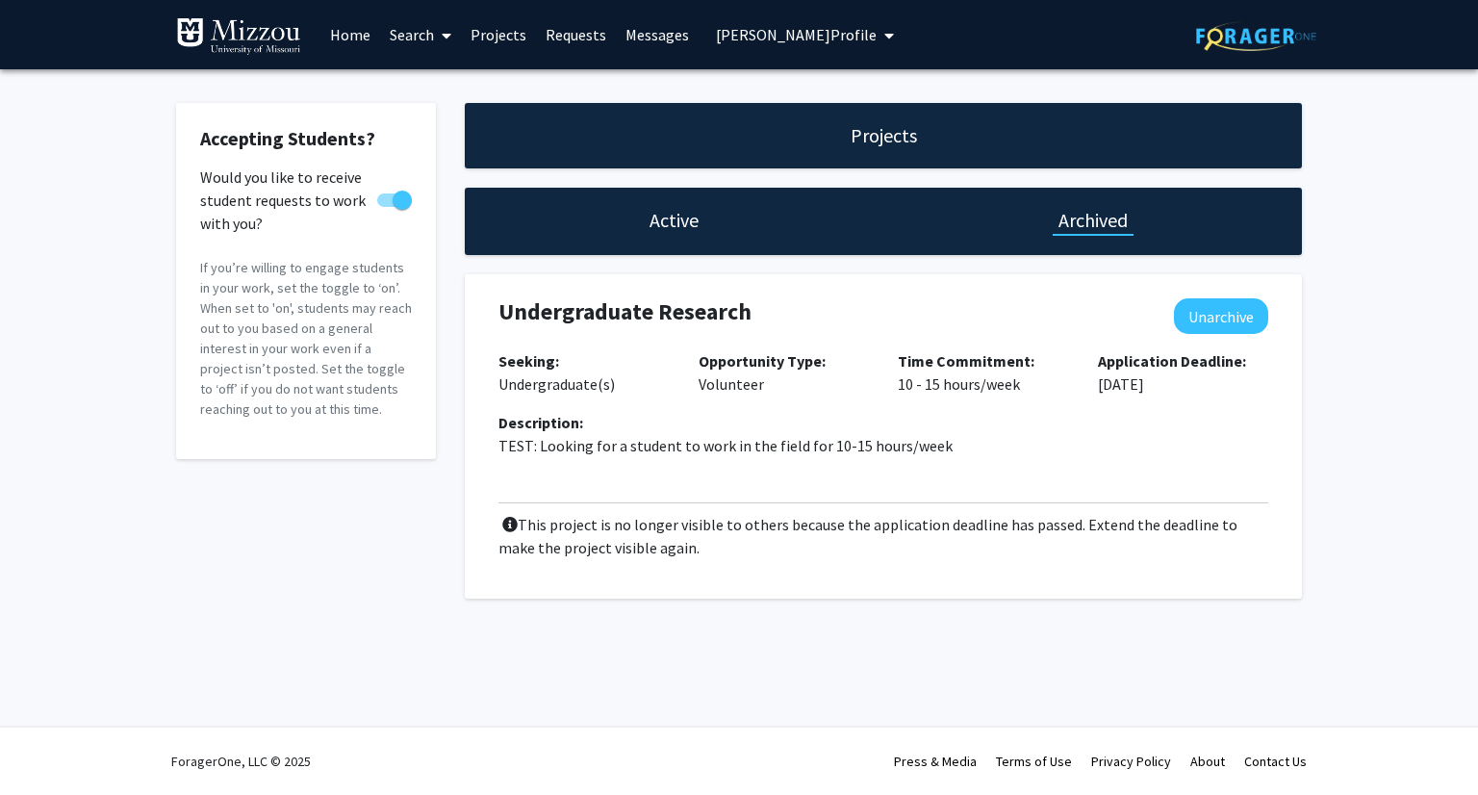
click at [686, 220] on h1 "Active" at bounding box center [673, 220] width 49 height 27
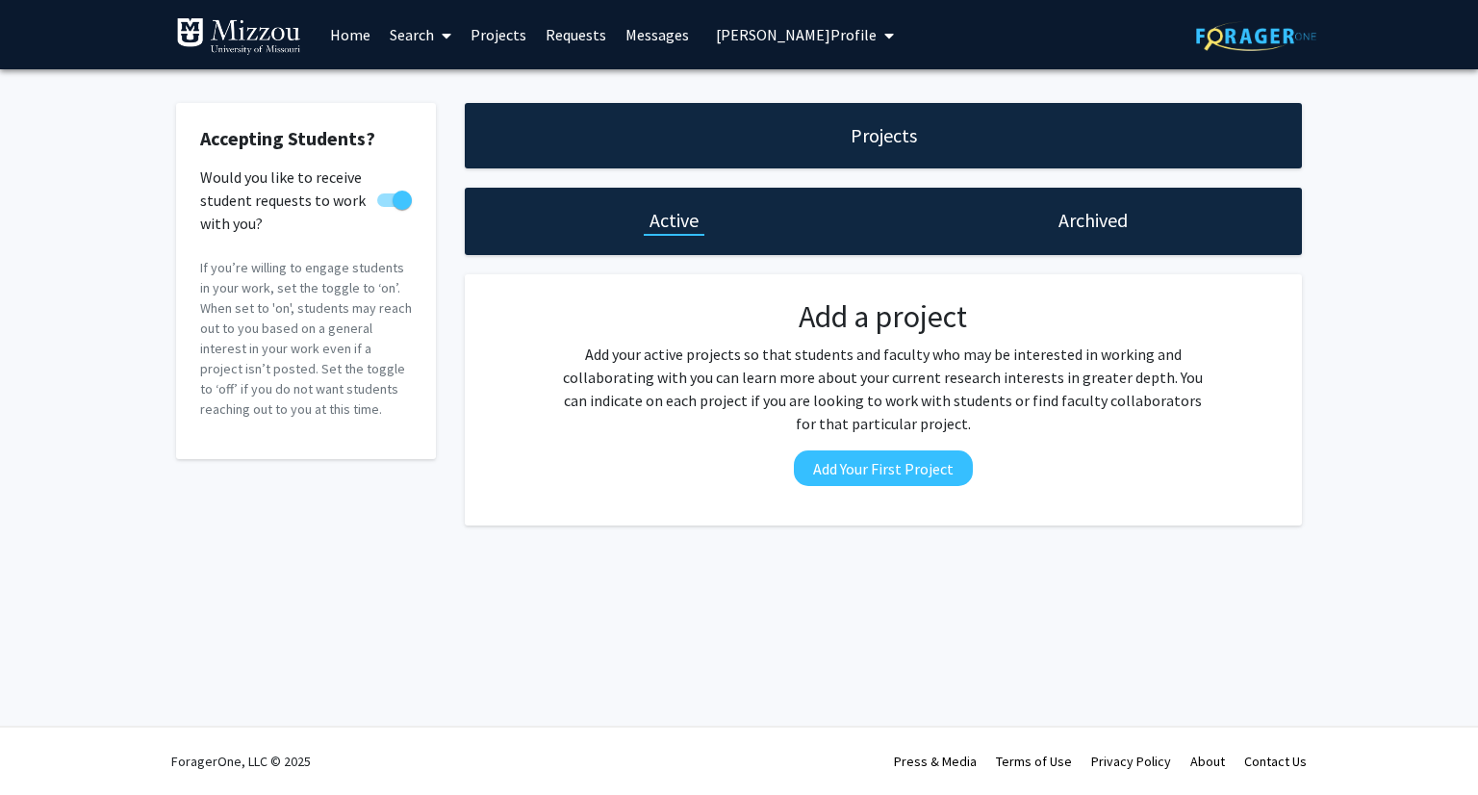
click at [1384, 122] on div "Accepting Students? Would you like to receive student requests to work with you…" at bounding box center [739, 318] width 1478 height 499
